Goal: Understand process/instructions: Learn how to perform a task or action

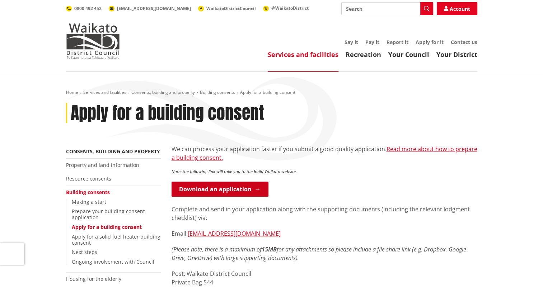
click at [226, 192] on link "Download an application" at bounding box center [219, 189] width 97 height 15
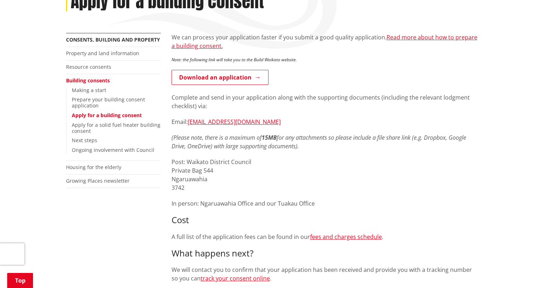
scroll to position [112, 0]
click at [91, 102] on link "Prepare your building consent application" at bounding box center [108, 102] width 73 height 13
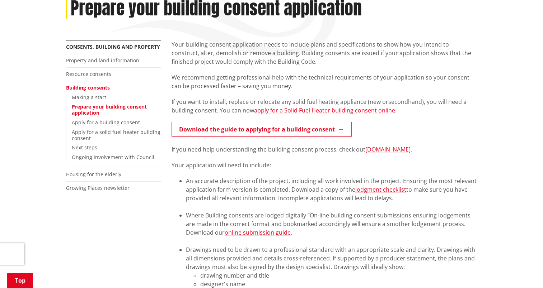
scroll to position [105, 0]
click at [392, 190] on link "lodgment checklist" at bounding box center [380, 190] width 51 height 8
